Goal: Check status: Check status

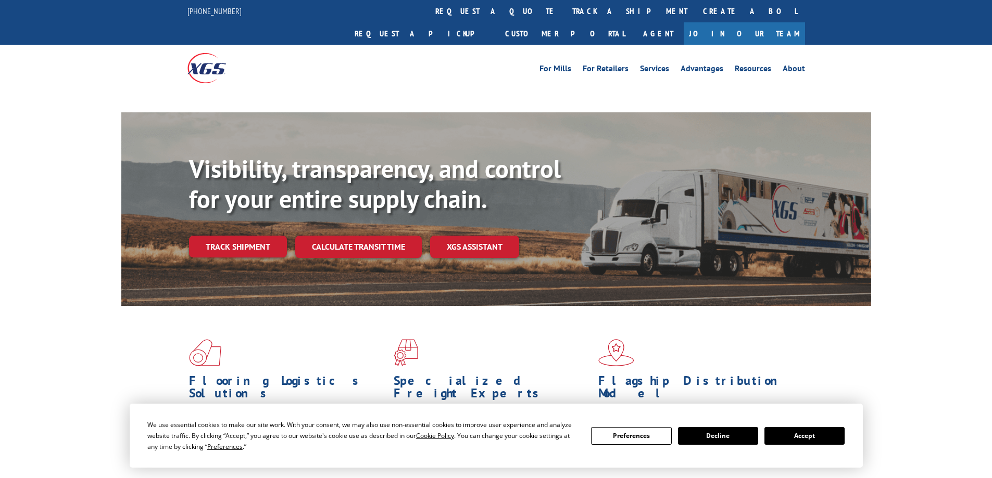
click at [260, 229] on div "Visibility, transparency, and control for your entire supply chain. Track shipm…" at bounding box center [530, 226] width 682 height 145
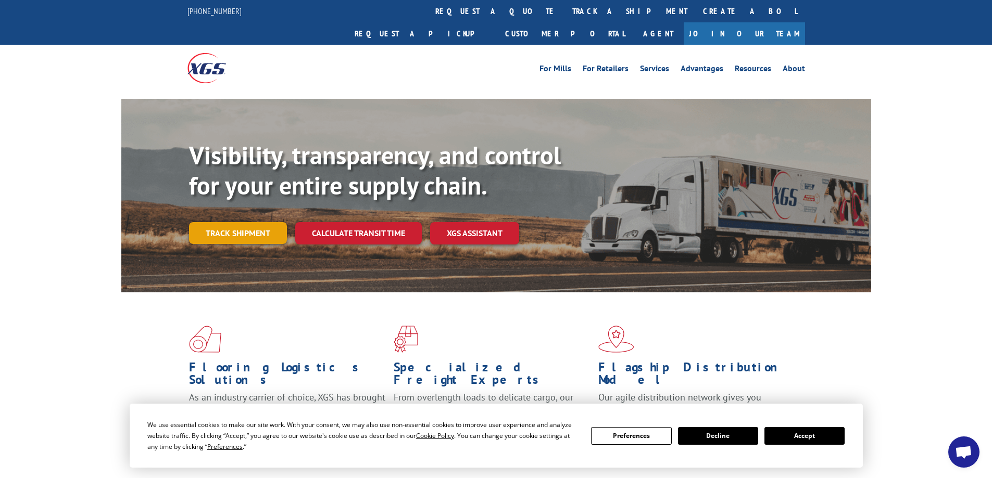
click at [259, 222] on link "Track shipment" at bounding box center [238, 233] width 98 height 22
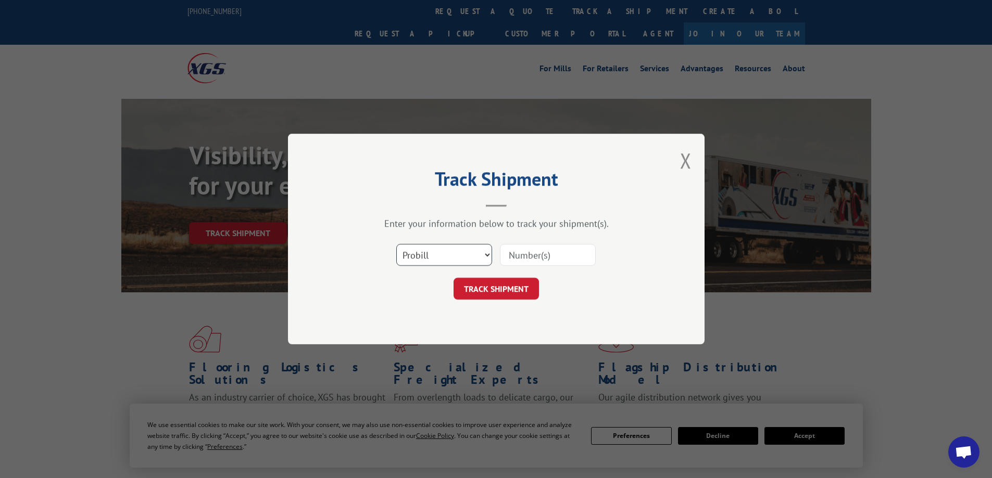
click at [438, 253] on select "Select category... Probill BOL PO" at bounding box center [444, 255] width 96 height 22
select select "bol"
click at [396, 244] on select "Select category... Probill BOL PO" at bounding box center [444, 255] width 96 height 22
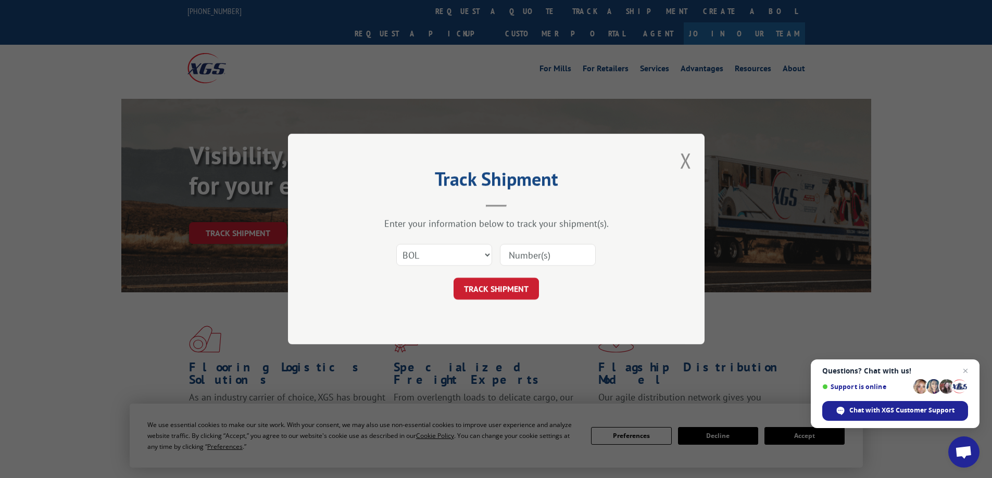
click at [506, 257] on input at bounding box center [548, 255] width 96 height 22
paste input "7053572"
type input "7053572"
click at [495, 291] on button "TRACK SHIPMENT" at bounding box center [495, 289] width 85 height 22
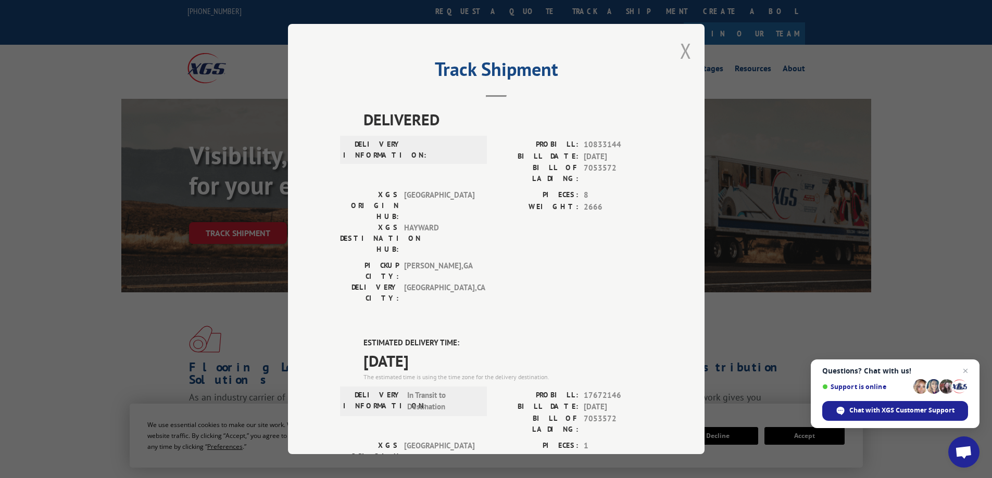
click at [680, 52] on button "Close modal" at bounding box center [685, 51] width 11 height 28
